Goal: Transaction & Acquisition: Obtain resource

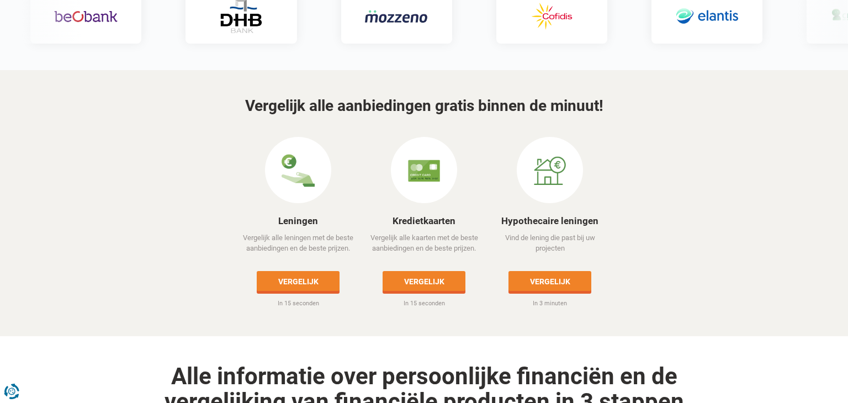
scroll to position [506, 0]
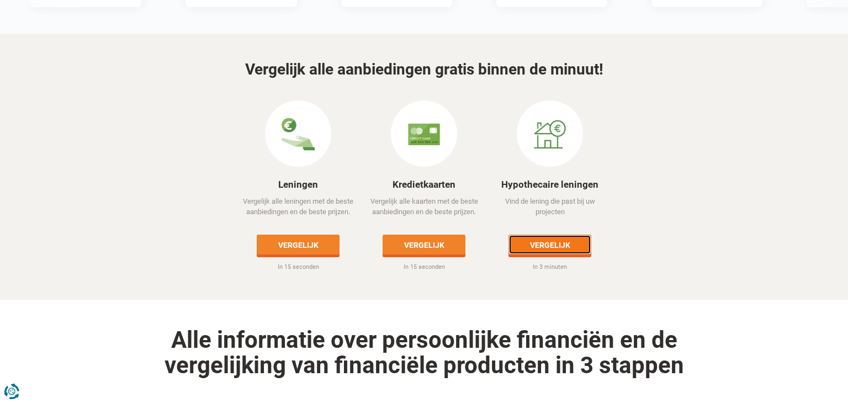
click at [541, 235] on link "Vergelijk" at bounding box center [550, 245] width 83 height 20
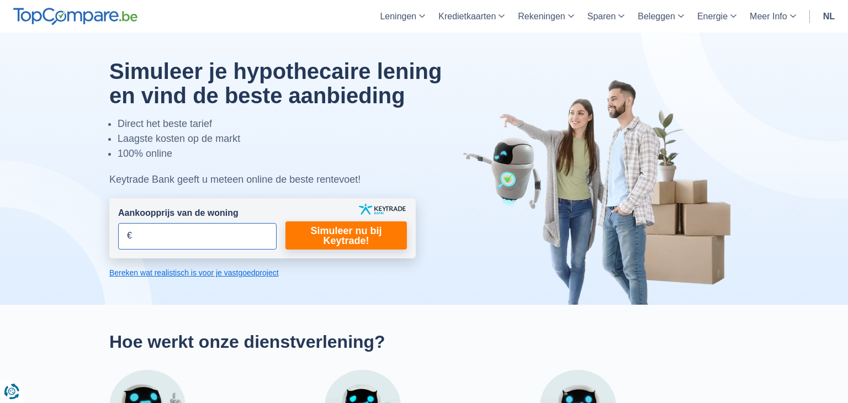
click at [168, 241] on input "Aankoopprijs van de woning" at bounding box center [197, 236] width 159 height 27
type input "150.000"
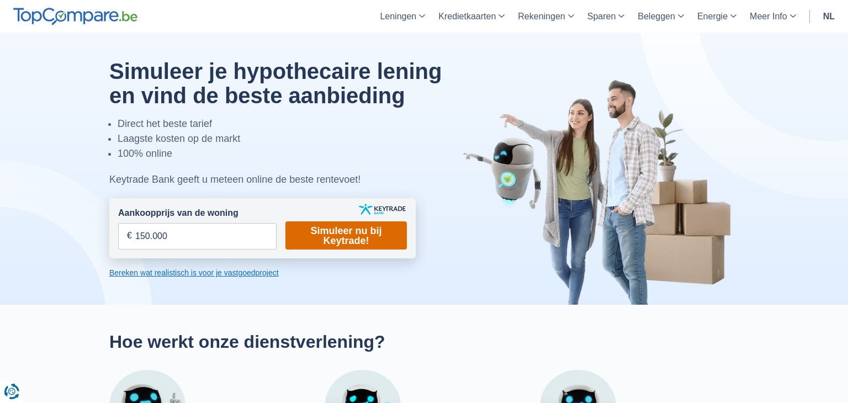
click at [342, 239] on link "Simuleer nu bij Keytrade!" at bounding box center [347, 235] width 122 height 28
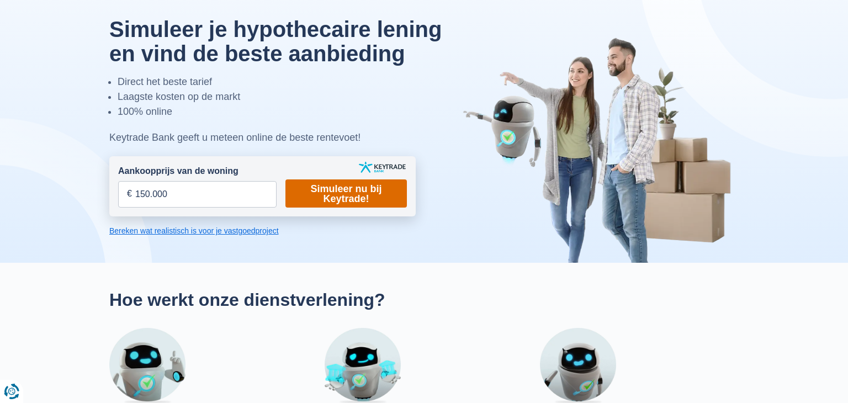
scroll to position [40, 0]
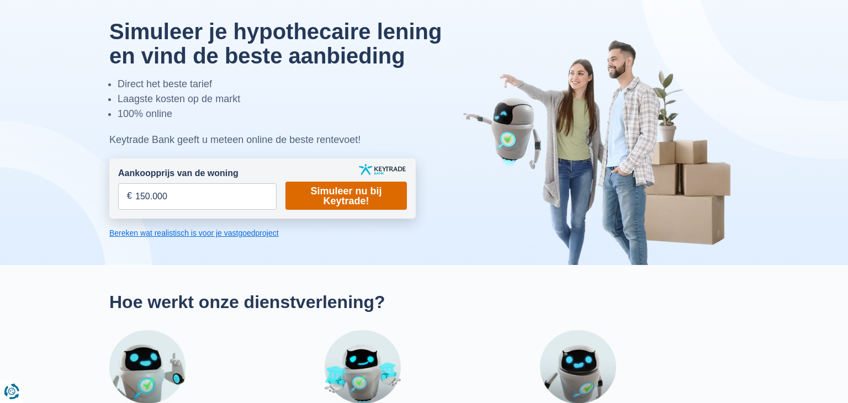
click at [342, 197] on link "Simuleer nu bij Keytrade!" at bounding box center [347, 196] width 122 height 28
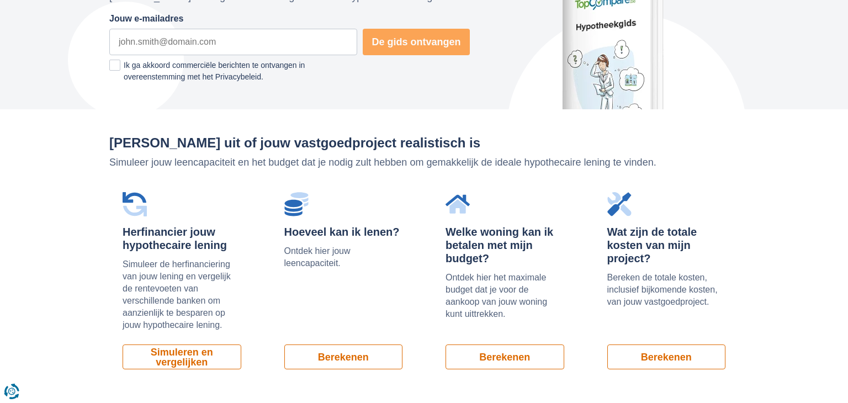
scroll to position [709, 0]
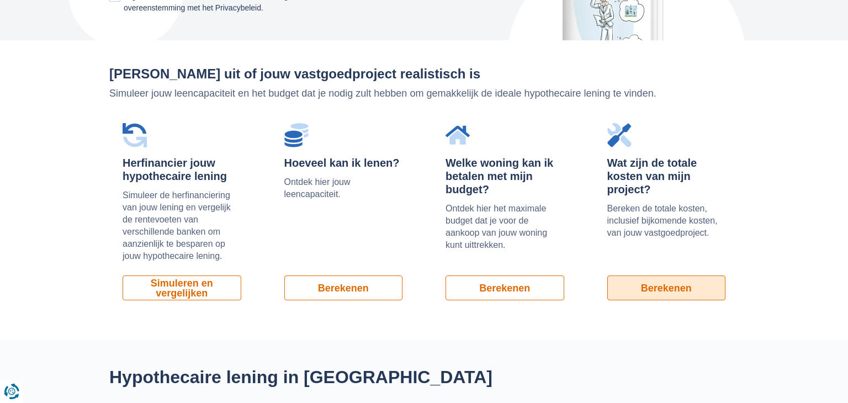
click at [666, 291] on link "Berekenen" at bounding box center [667, 288] width 119 height 25
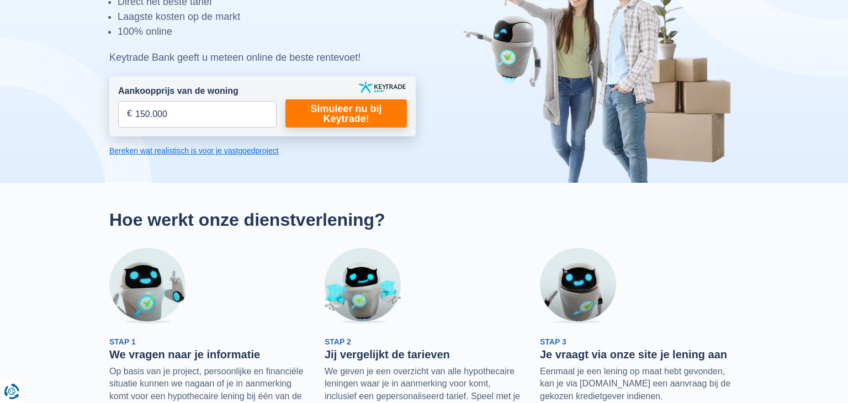
scroll to position [0, 0]
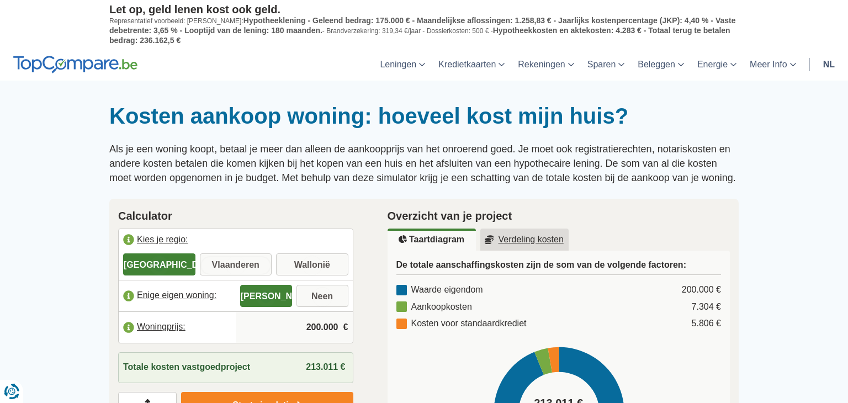
click at [237, 260] on input "Vlaanderen" at bounding box center [236, 266] width 72 height 20
radio input "true"
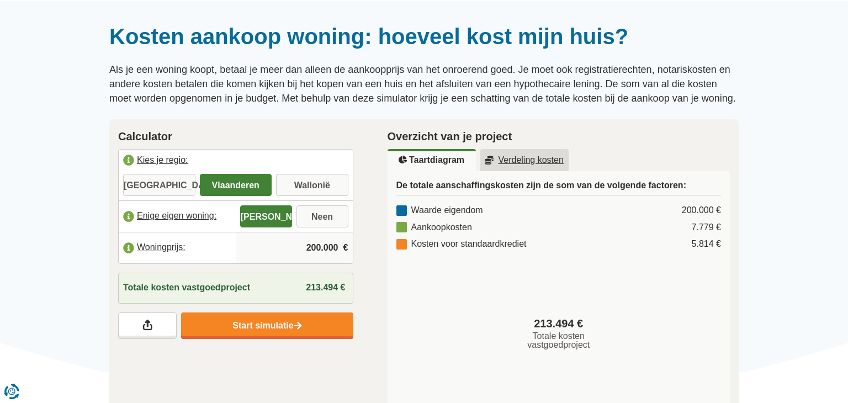
scroll to position [167, 0]
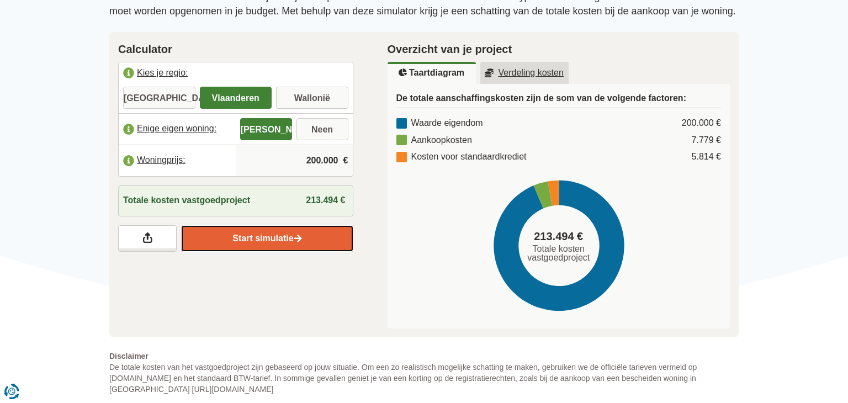
click at [256, 239] on link "Start simulatie" at bounding box center [267, 238] width 172 height 27
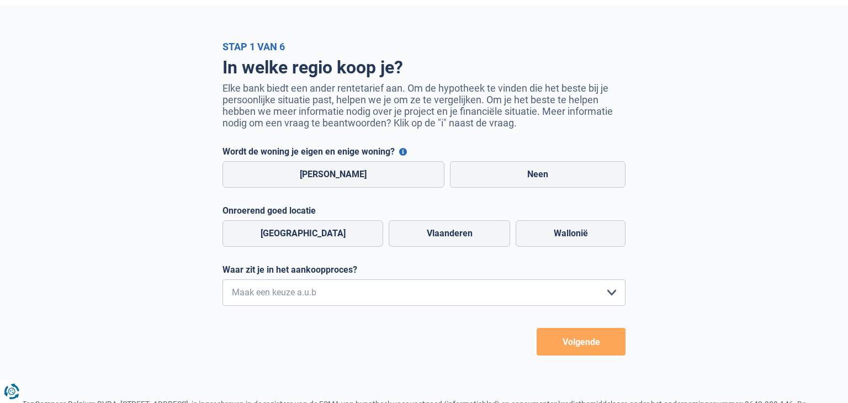
scroll to position [128, 0]
